Goal: Navigation & Orientation: Find specific page/section

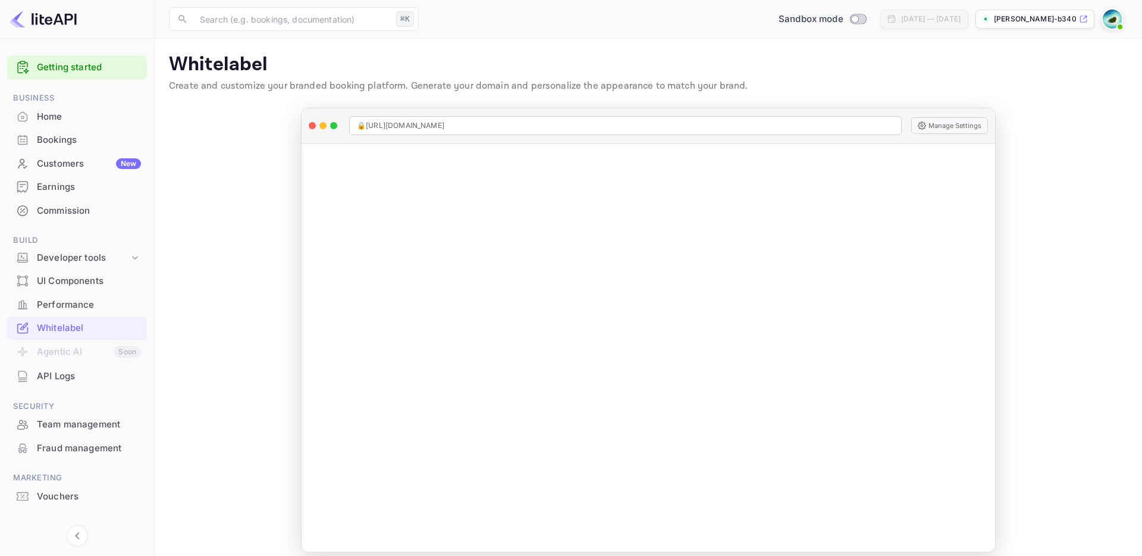
scroll to position [11, 0]
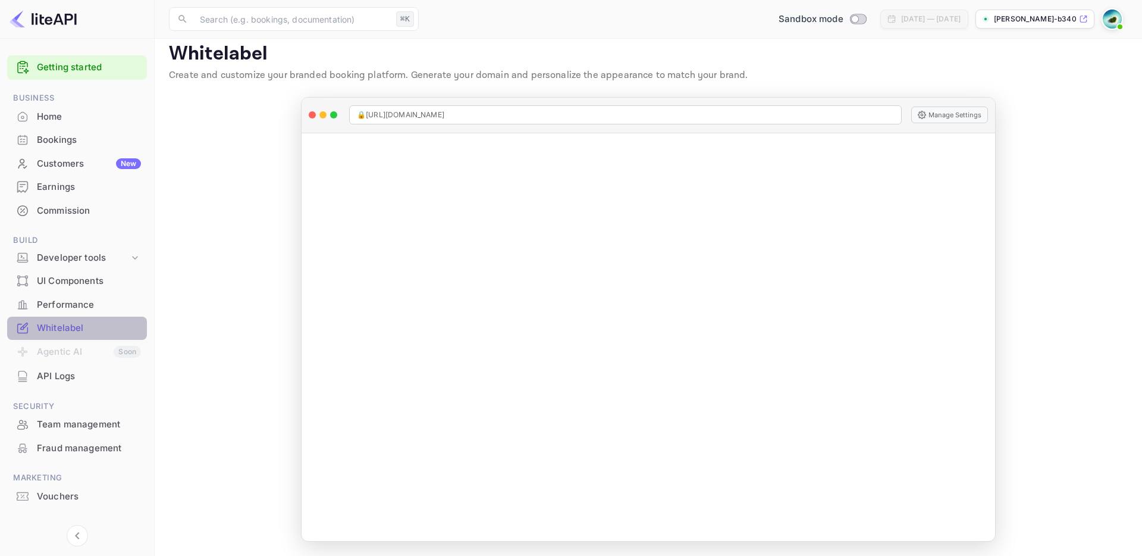
click at [56, 328] on div "Whitelabel" at bounding box center [89, 328] width 104 height 14
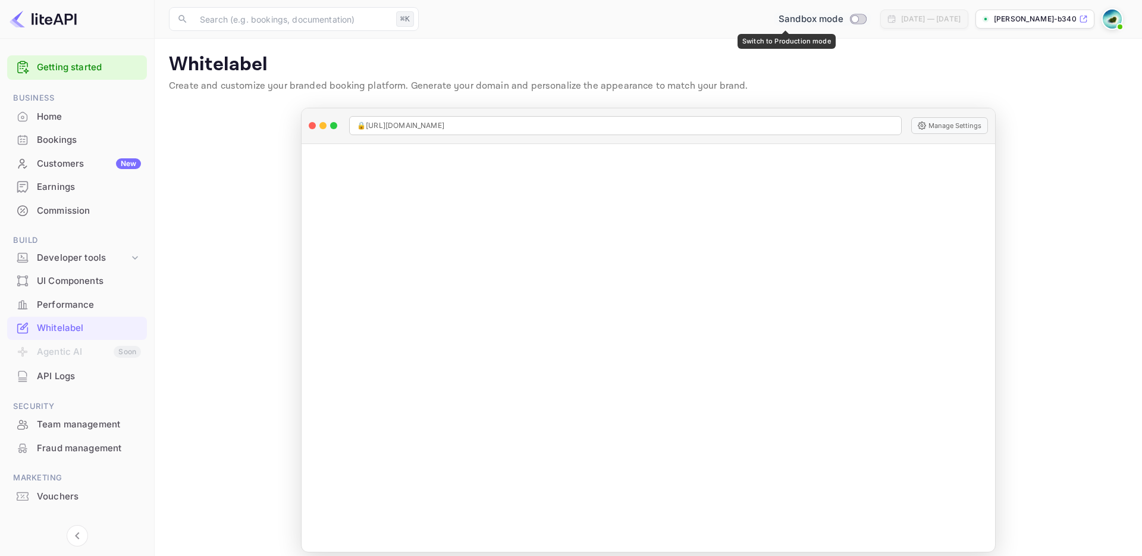
click at [843, 20] on input "Switch to Production mode" at bounding box center [855, 19] width 24 height 8
checkbox input "false"
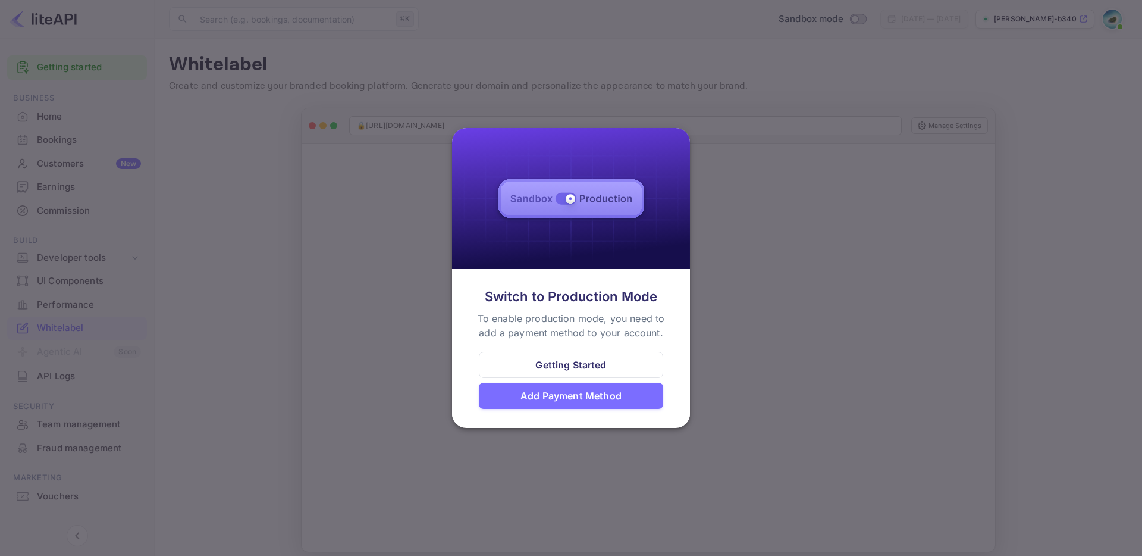
click at [837, 81] on div at bounding box center [571, 278] width 1142 height 556
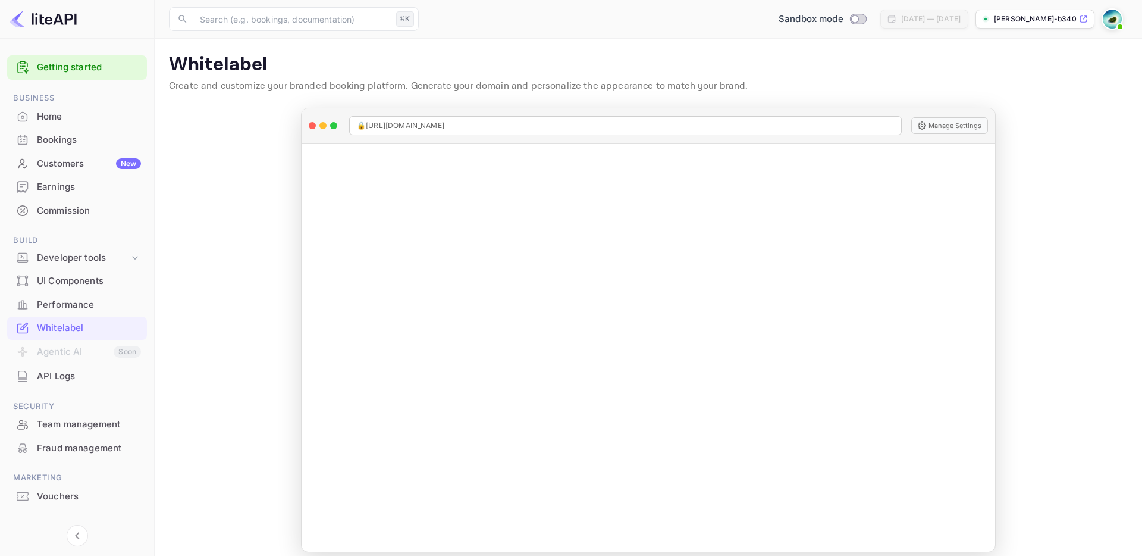
scroll to position [11, 0]
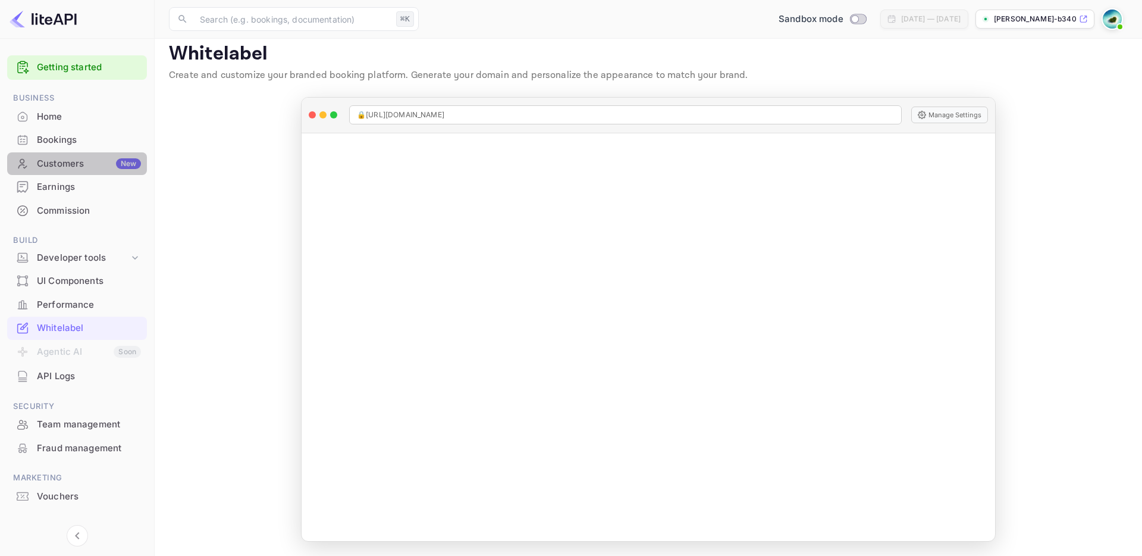
click at [87, 156] on div "Customers New" at bounding box center [77, 163] width 140 height 23
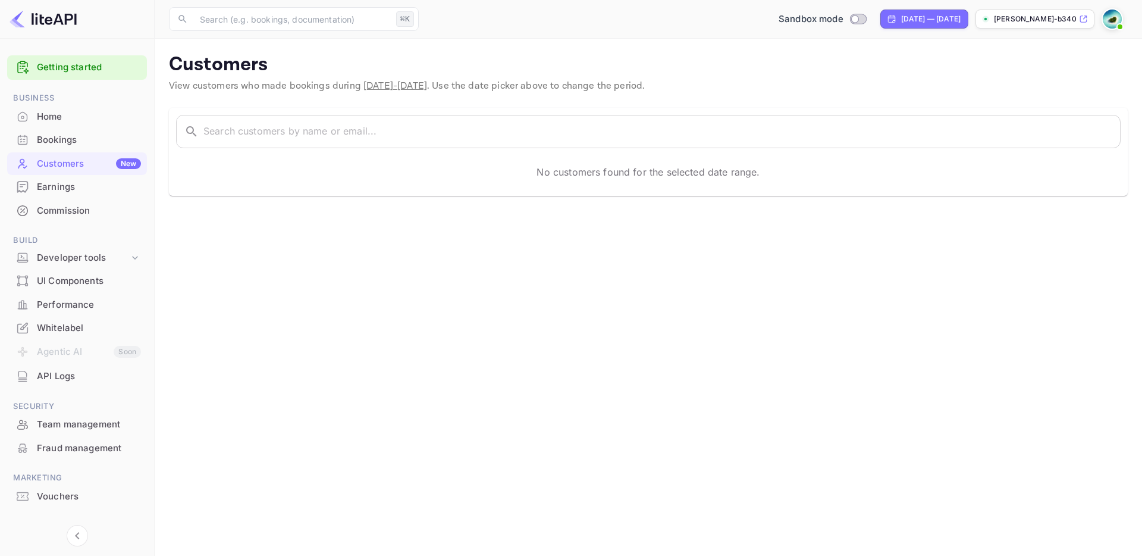
click at [76, 122] on div "Home" at bounding box center [89, 117] width 104 height 14
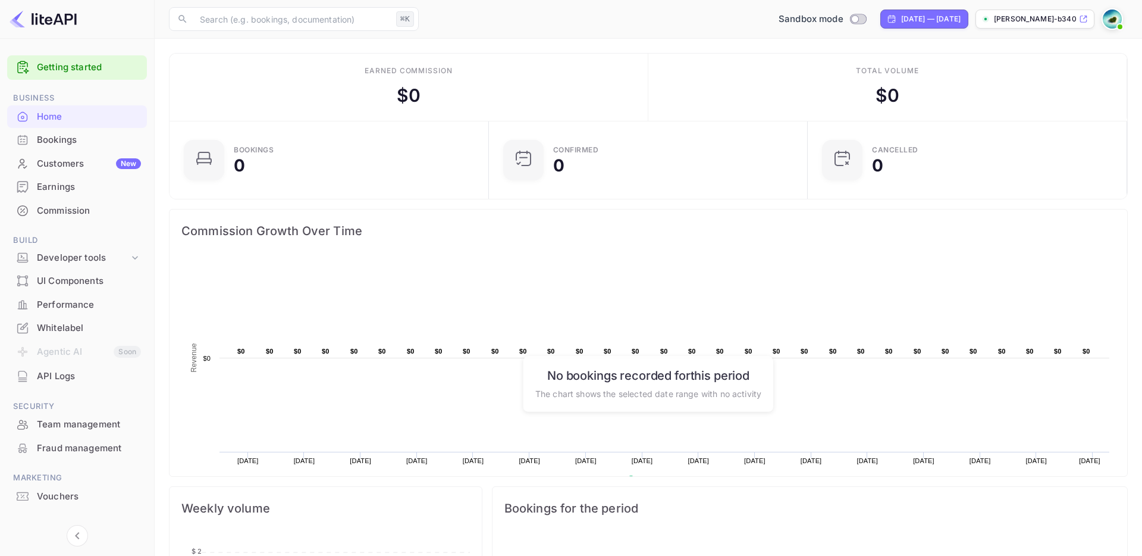
scroll to position [193, 312]
